Goal: Information Seeking & Learning: Check status

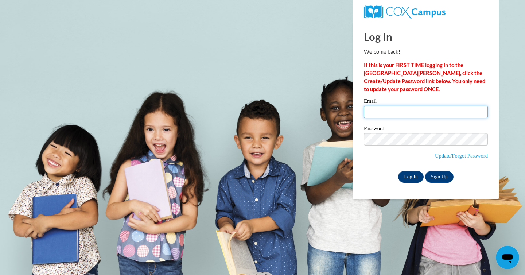
type input "christi.nakagawara@k12.hi.us"
click at [407, 175] on input "Log In" at bounding box center [411, 177] width 26 height 12
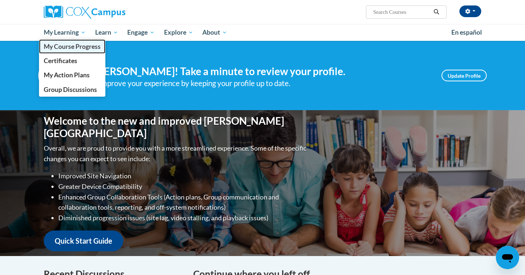
click at [70, 49] on span "My Course Progress" at bounding box center [72, 47] width 57 height 8
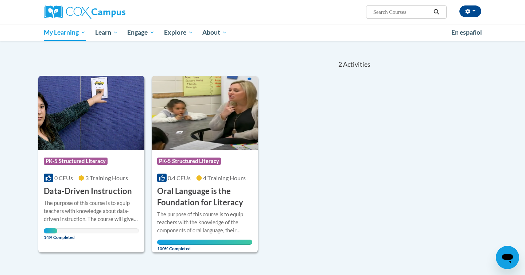
scroll to position [58, 0]
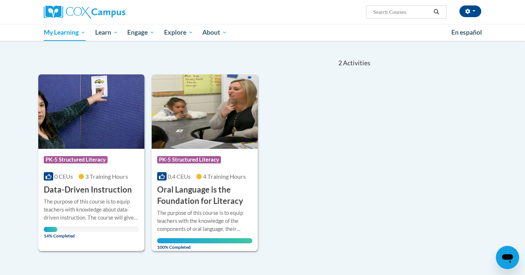
click at [66, 142] on img at bounding box center [91, 111] width 106 height 74
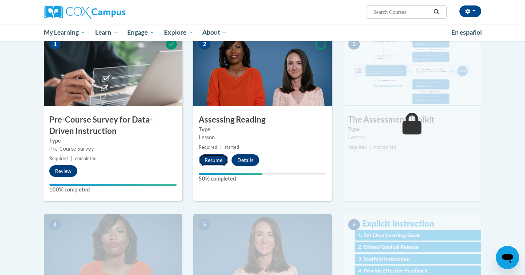
click at [214, 159] on button "Resume" at bounding box center [214, 160] width 30 height 12
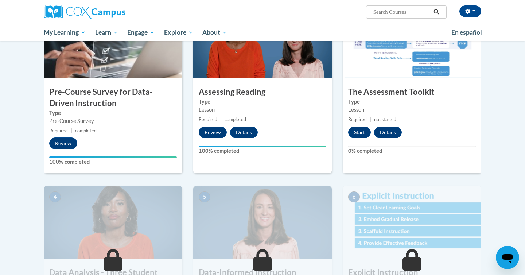
scroll to position [196, 0]
click at [362, 134] on button "Start" at bounding box center [359, 133] width 23 height 12
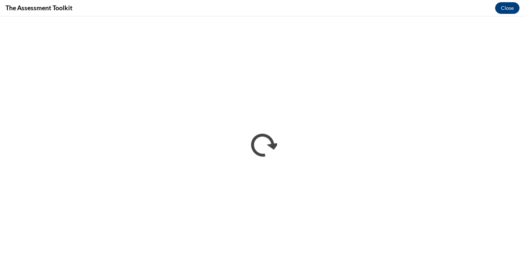
scroll to position [0, 0]
